Goal: Information Seeking & Learning: Compare options

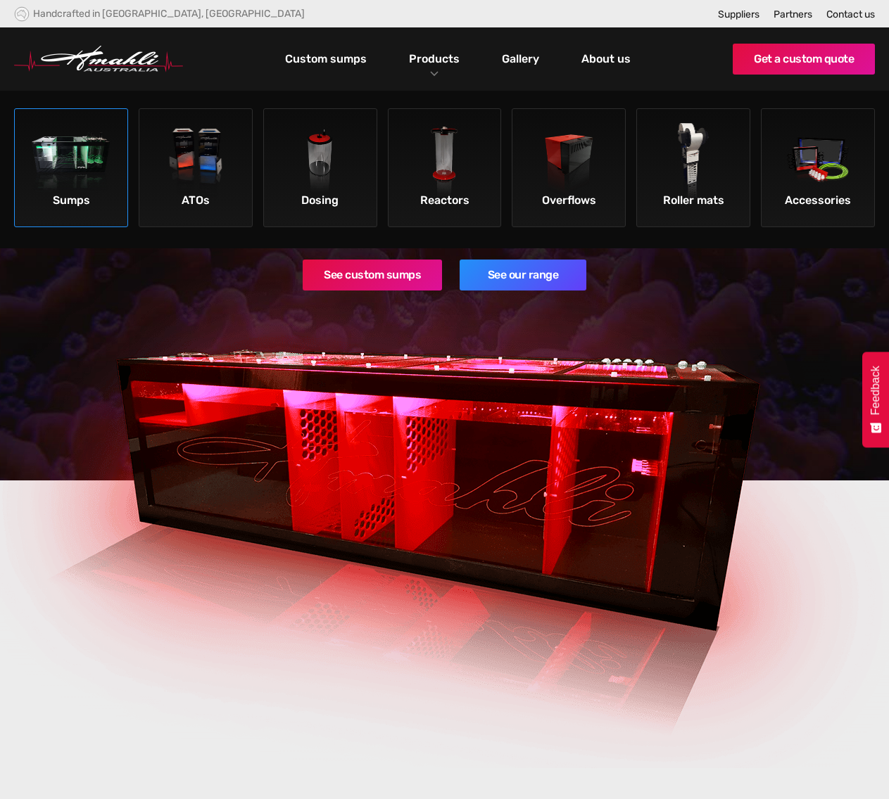
click at [83, 166] on img at bounding box center [72, 163] width 80 height 80
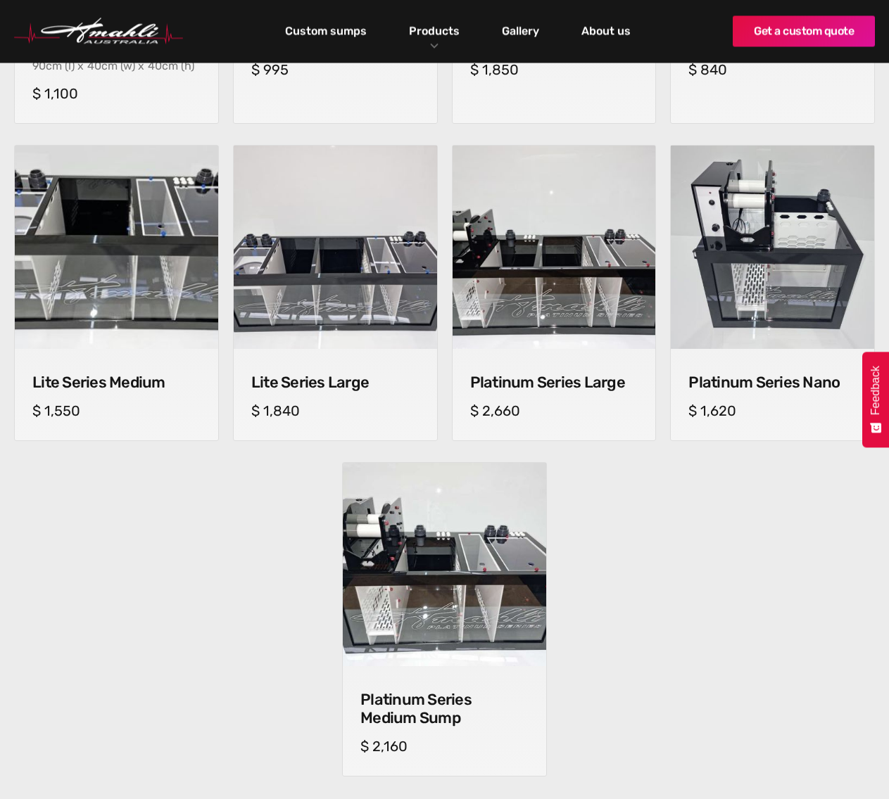
scroll to position [751, 0]
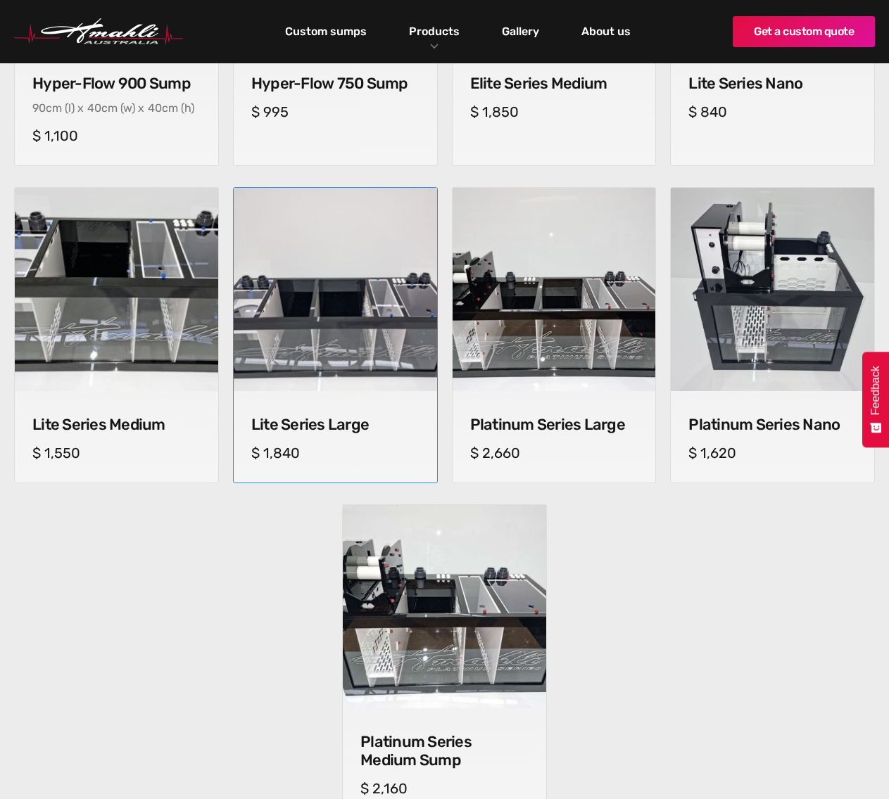
click at [357, 351] on img at bounding box center [335, 289] width 213 height 213
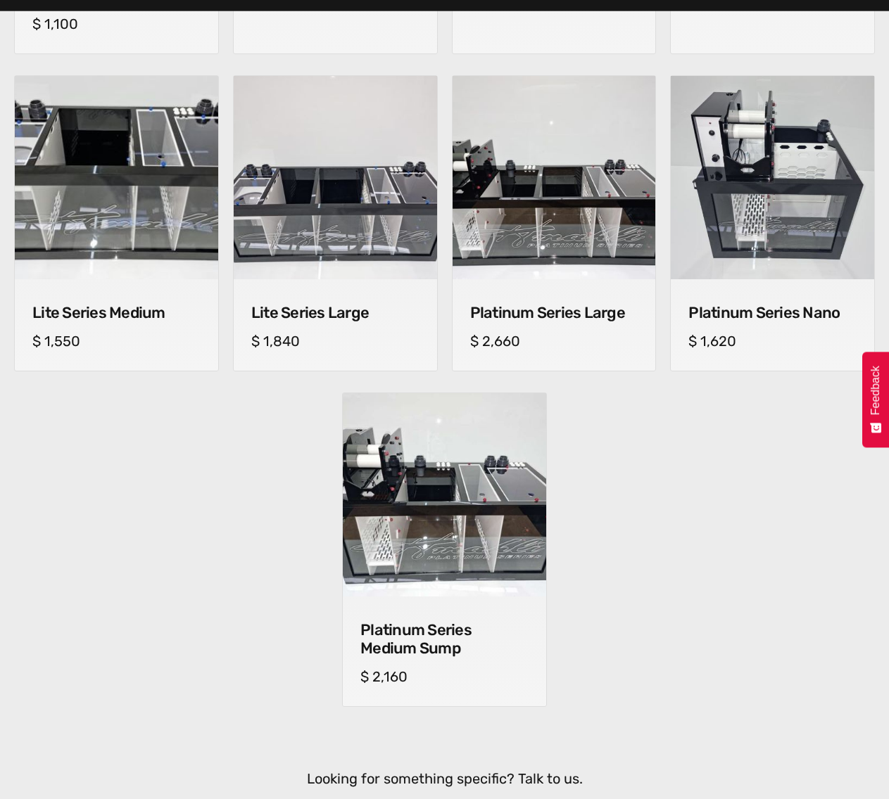
scroll to position [934, 0]
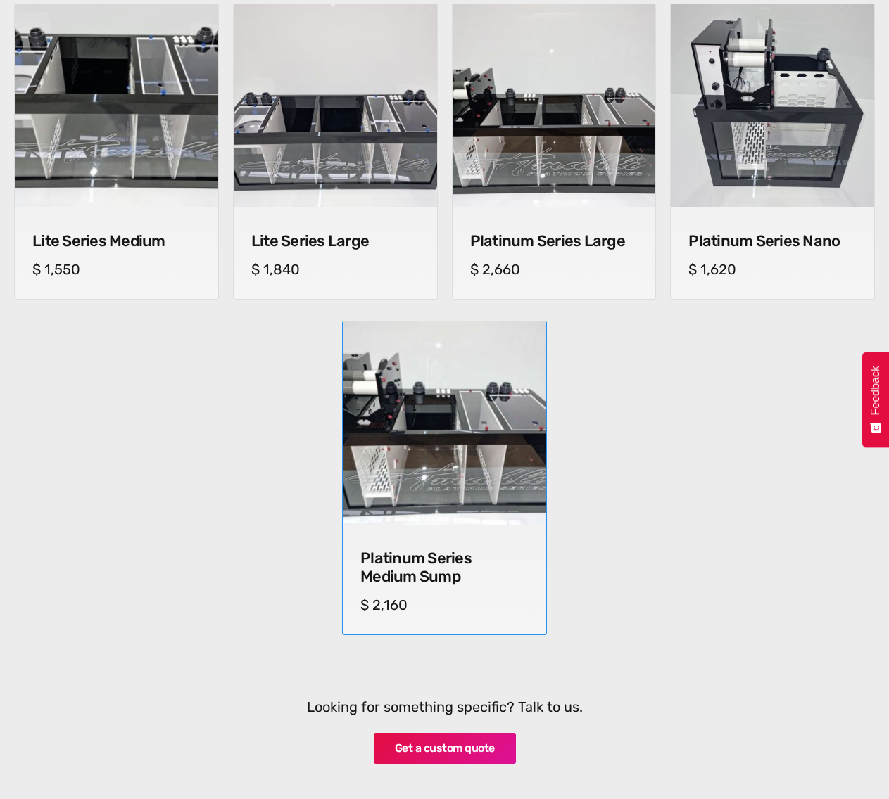
click at [436, 483] on img at bounding box center [444, 423] width 213 height 213
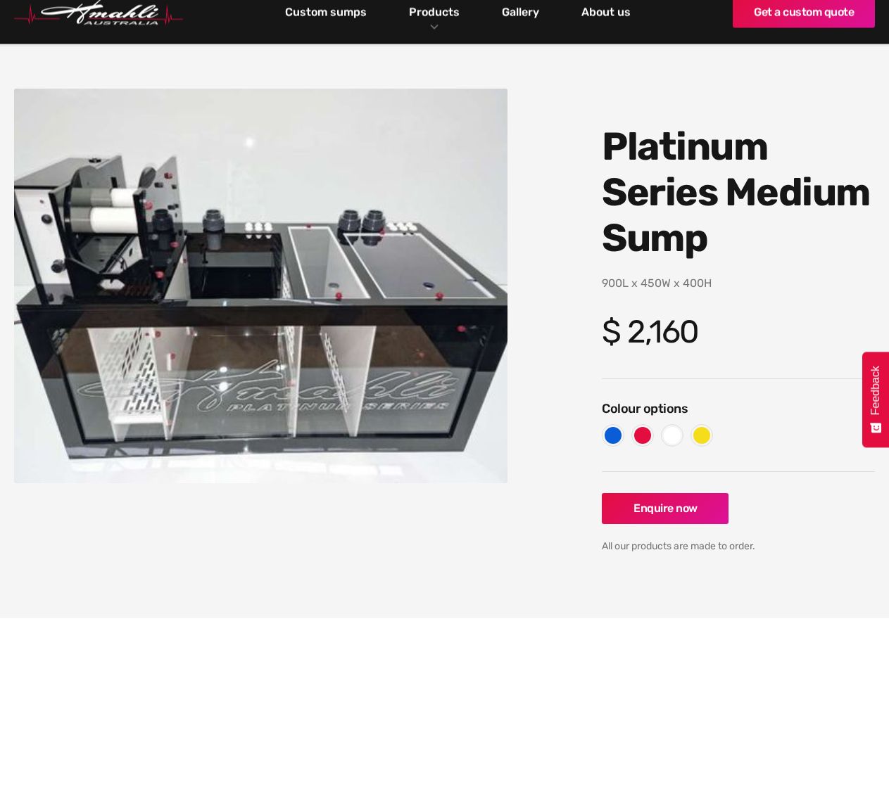
scroll to position [94, 0]
